Goal: Task Accomplishment & Management: Complete application form

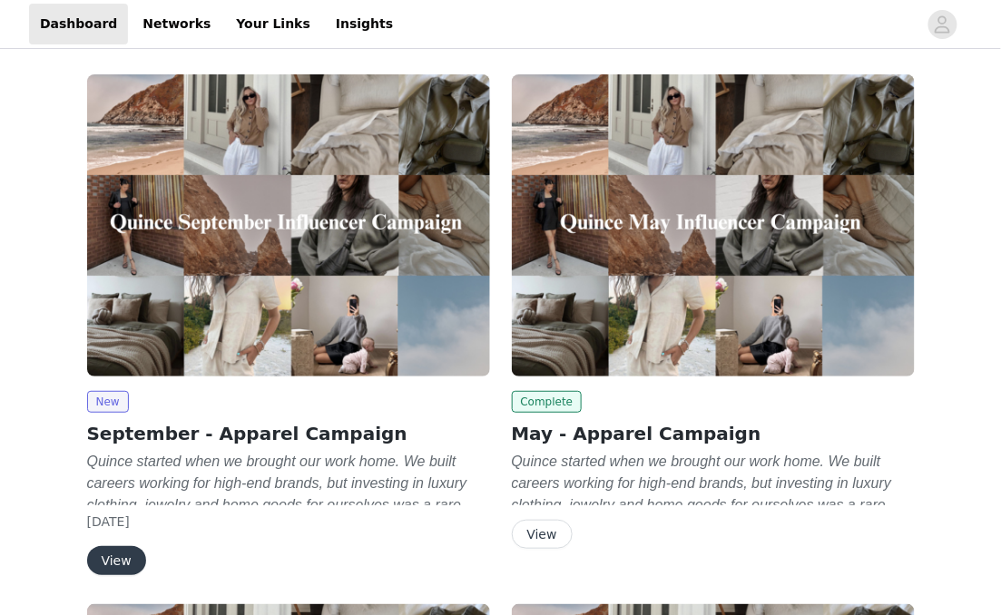
click at [93, 565] on button "View" at bounding box center [116, 560] width 59 height 29
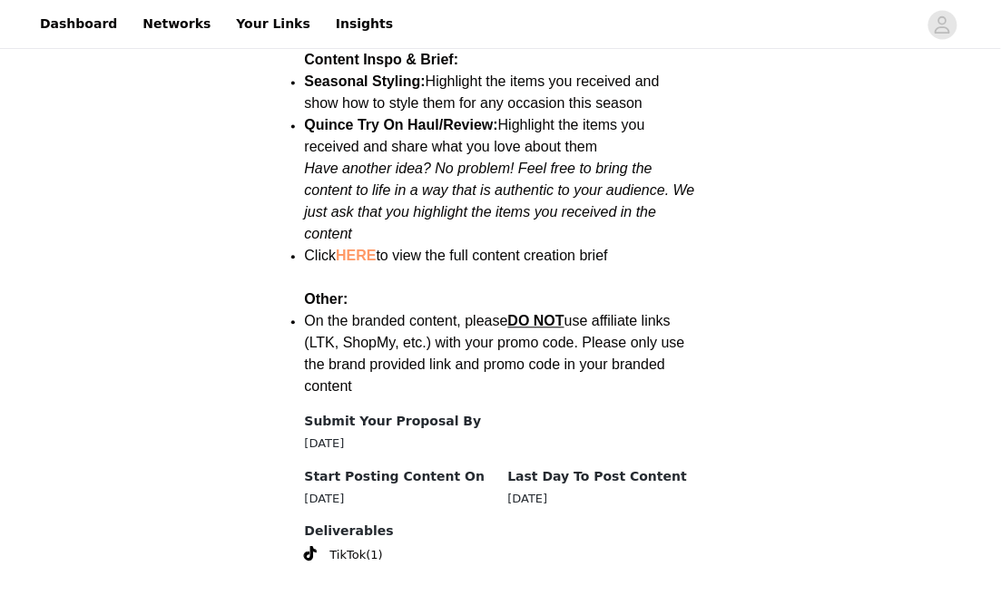
scroll to position [2411, 0]
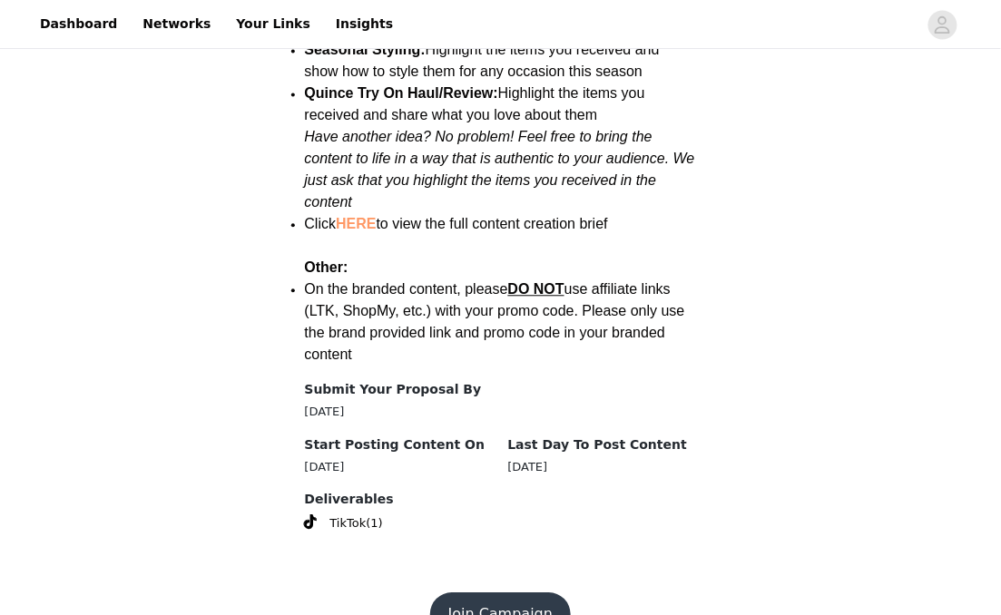
click at [498, 593] on button "Join Campaign" at bounding box center [500, 615] width 141 height 44
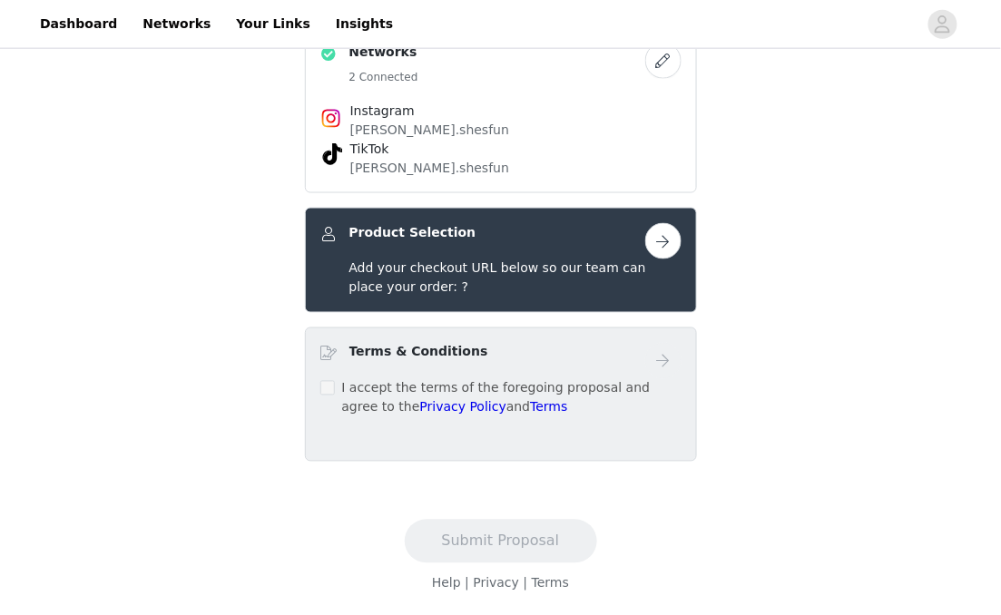
scroll to position [541, 0]
click at [658, 260] on button "button" at bounding box center [663, 241] width 36 height 36
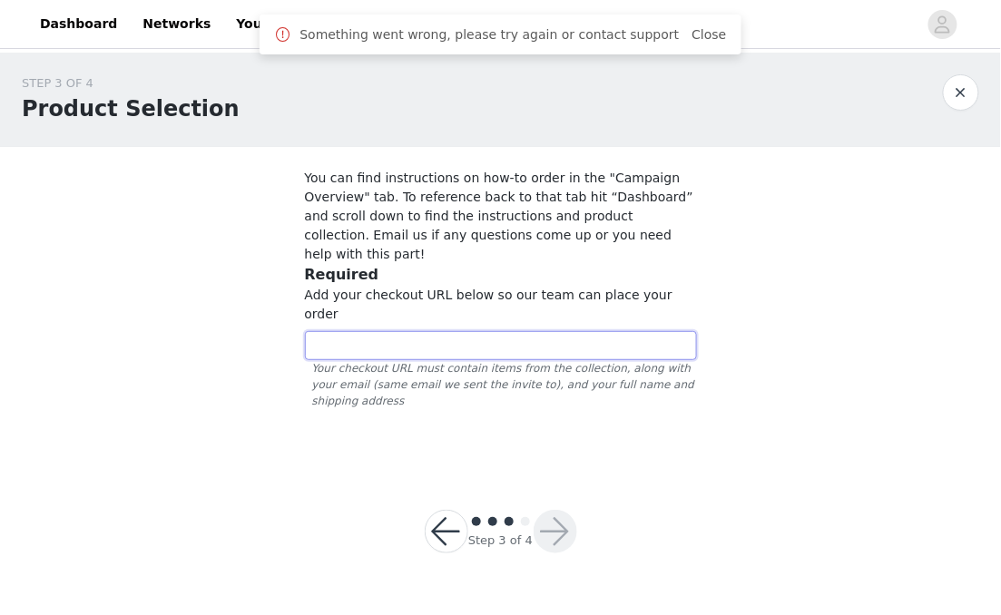
click at [384, 331] on input "text" at bounding box center [501, 345] width 392 height 29
paste input "https://www.quince.com/checkout?checkoutId=06bca14a-0bc5-437f-a719-ee237ea98700…"
type input "https://www.quince.com/checkout?checkoutId=06bca14a-0bc5-437f-a719-ee237ea98700…"
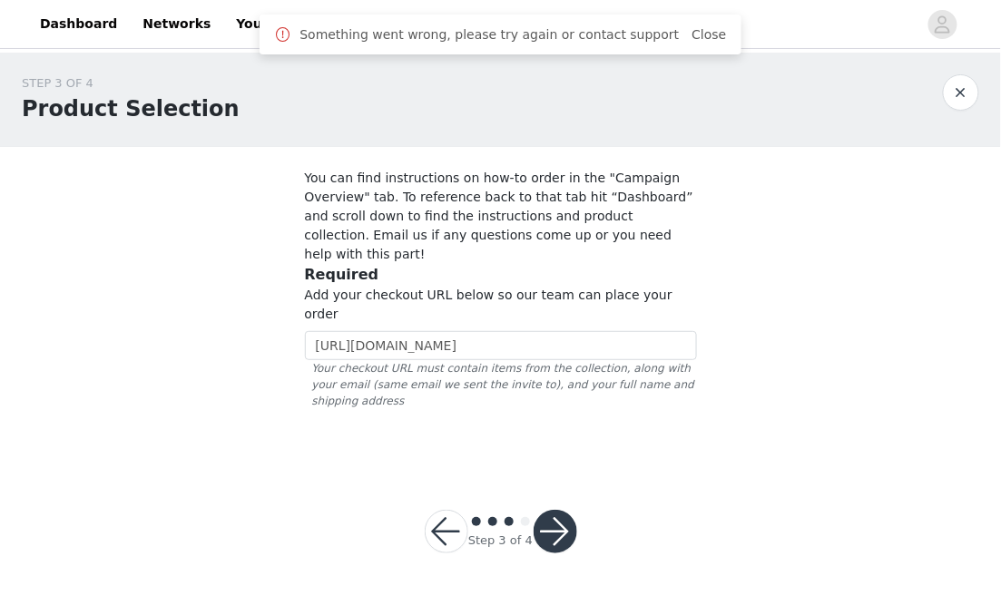
scroll to position [0, 0]
click at [555, 510] on button "button" at bounding box center [556, 532] width 44 height 44
click at [544, 510] on button "button" at bounding box center [556, 532] width 44 height 44
click at [612, 331] on input "https://www.quince.com/checkout?checkoutId=06bca14a-0bc5-437f-a719-ee237ea98700…" at bounding box center [501, 345] width 392 height 29
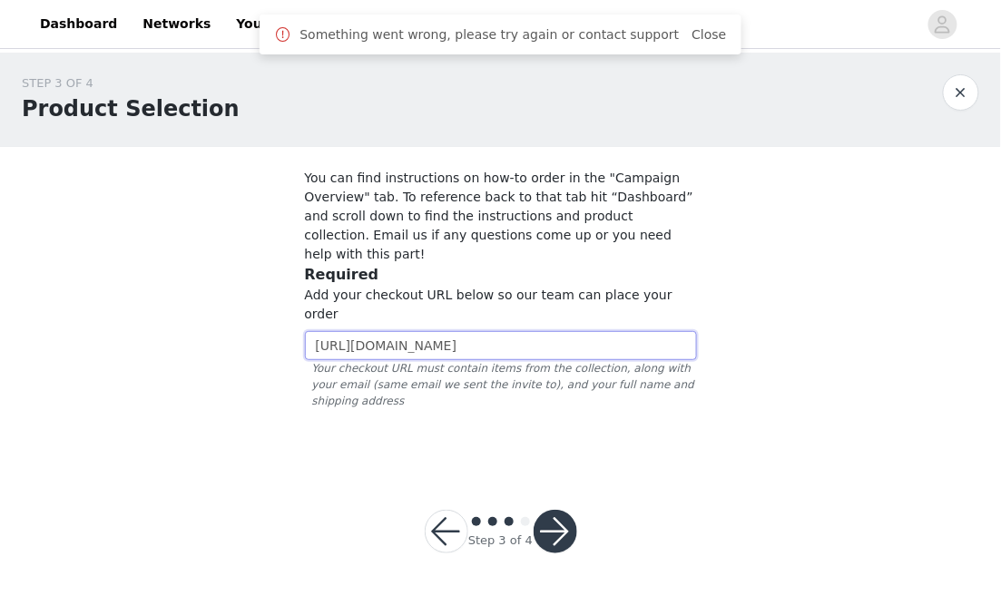
click at [612, 331] on input "https://www.quince.com/checkout?checkoutId=06bca14a-0bc5-437f-a719-ee237ea98700…" at bounding box center [501, 345] width 392 height 29
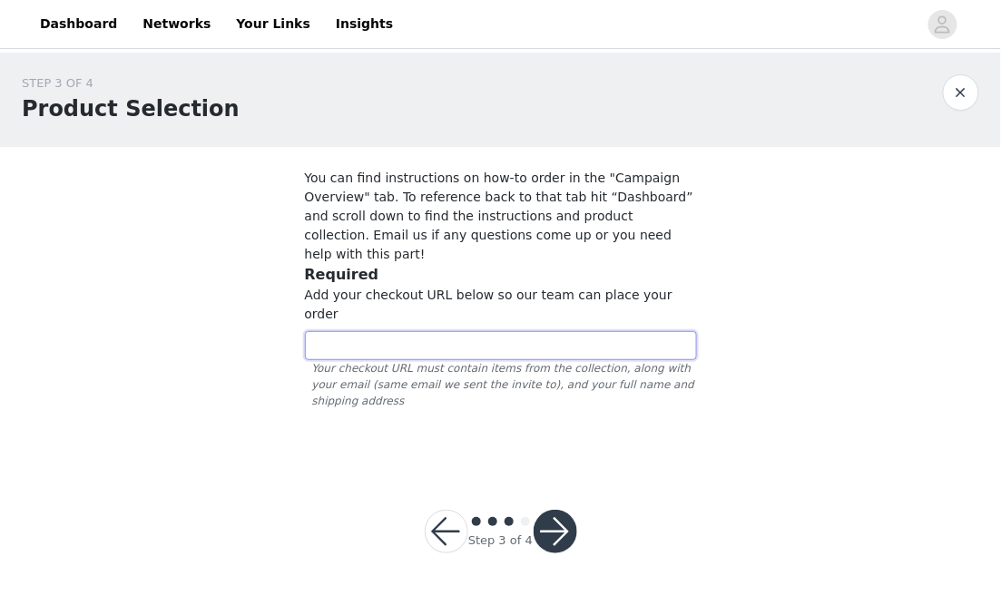
paste input "https://www.quince.com/checkout?checkoutId=06bca14a-0bc5-437f-a719-ee237ea98700…"
type input "https://www.quince.com/checkout?checkoutId=06bca14a-0bc5-437f-a719-ee237ea98700…"
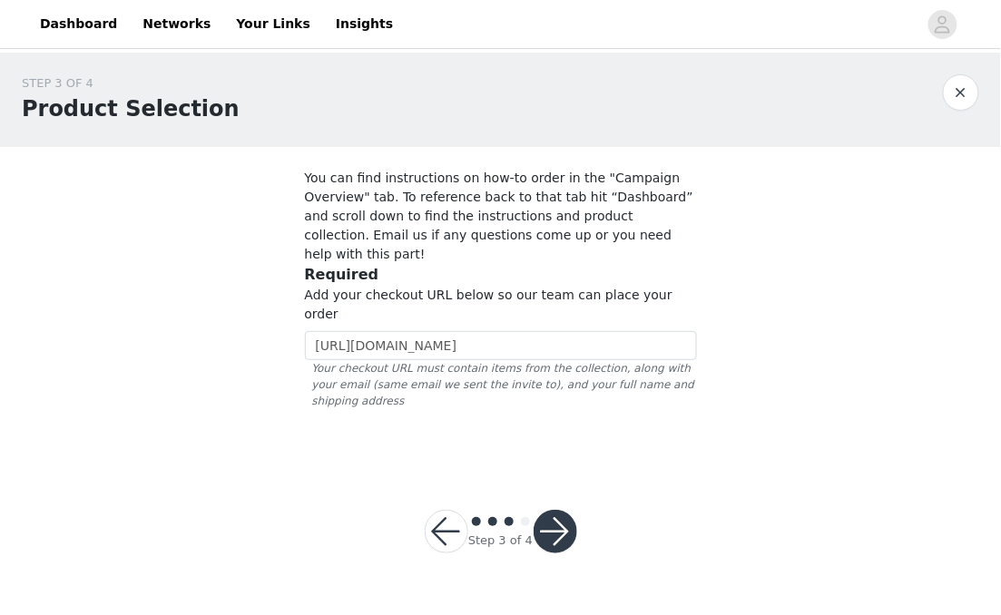
scroll to position [0, 0]
click at [540, 510] on button "button" at bounding box center [556, 532] width 44 height 44
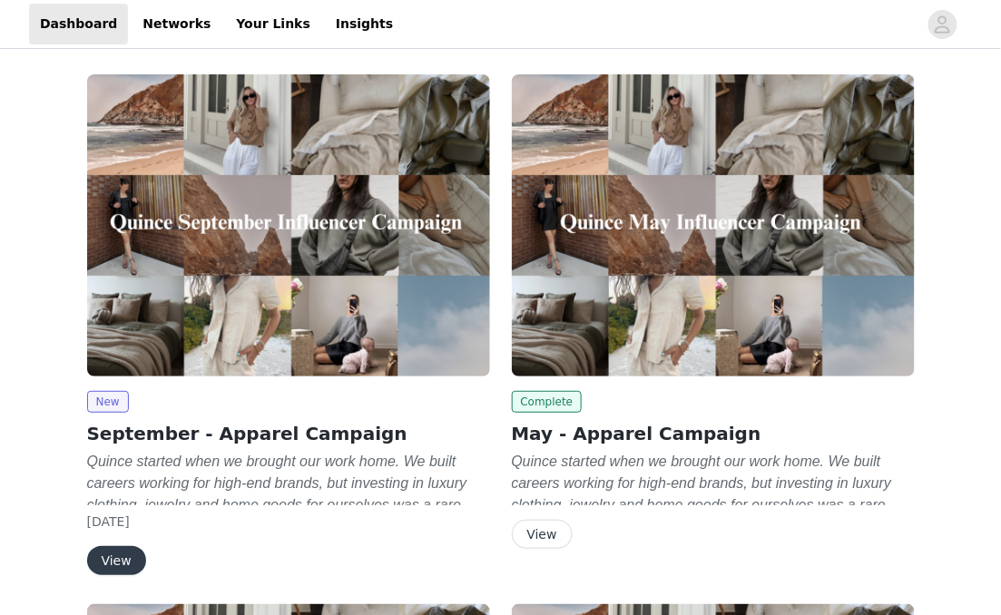
click at [113, 563] on button "View" at bounding box center [116, 560] width 59 height 29
